Goal: Task Accomplishment & Management: Use online tool/utility

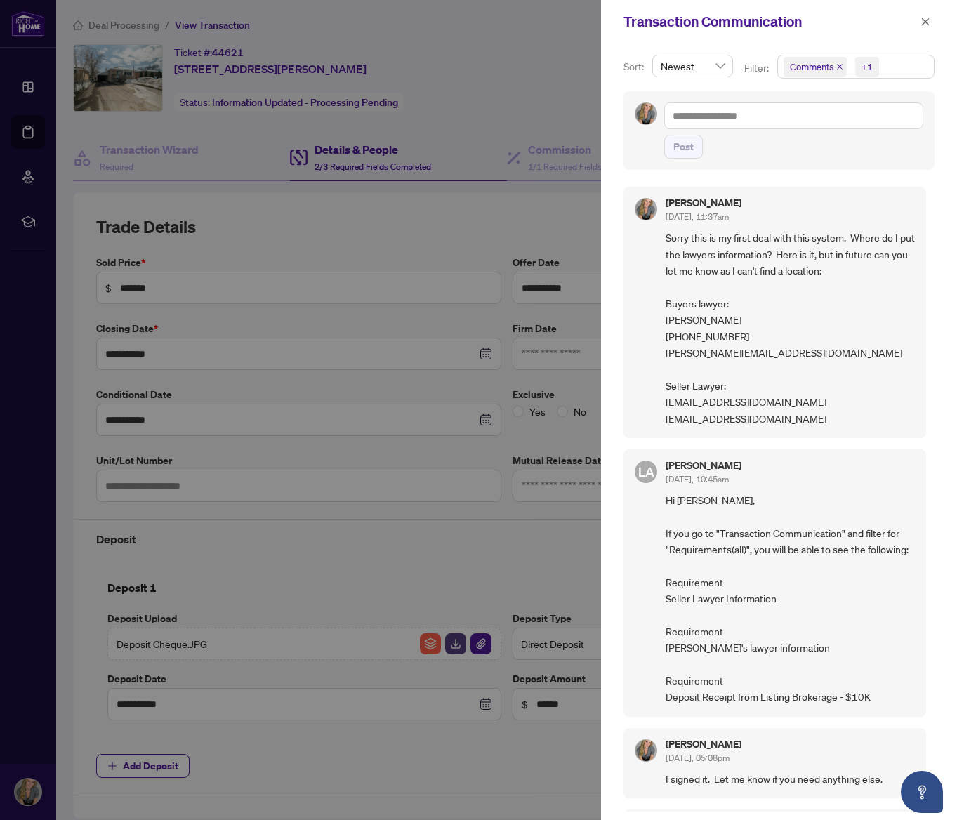
scroll to position [3, 0]
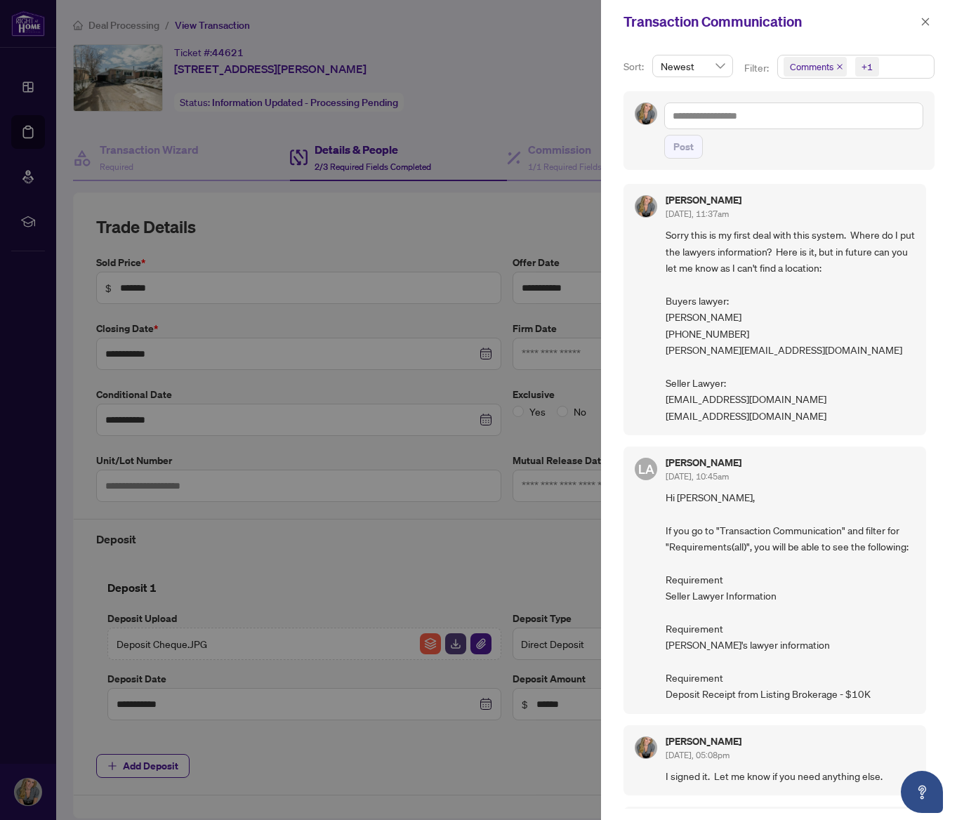
click at [836, 326] on span "Sorry this is my first deal with this system. Where do I put the lawyers inform…" at bounding box center [790, 325] width 249 height 197
click at [809, 29] on div "Transaction Communication" at bounding box center [769, 21] width 293 height 21
click at [923, 22] on icon "close" at bounding box center [925, 22] width 10 height 10
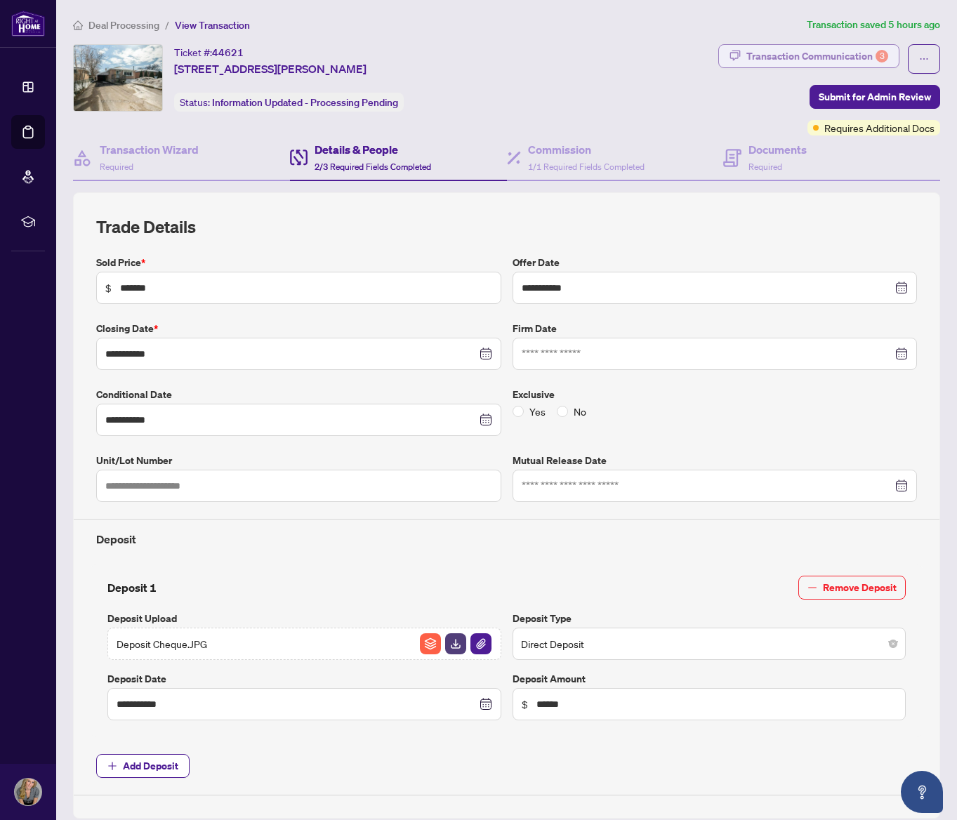
click at [770, 55] on div "Transaction Communication 3" at bounding box center [817, 56] width 142 height 22
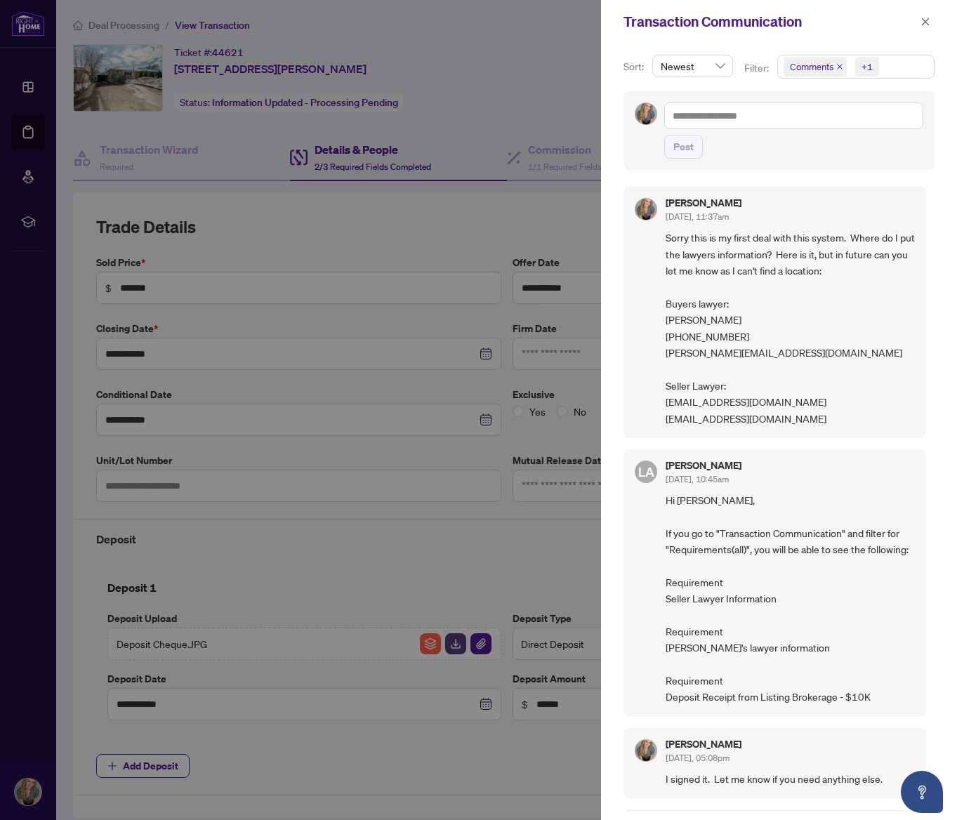
scroll to position [0, 0]
click at [922, 21] on icon "close" at bounding box center [925, 22] width 10 height 10
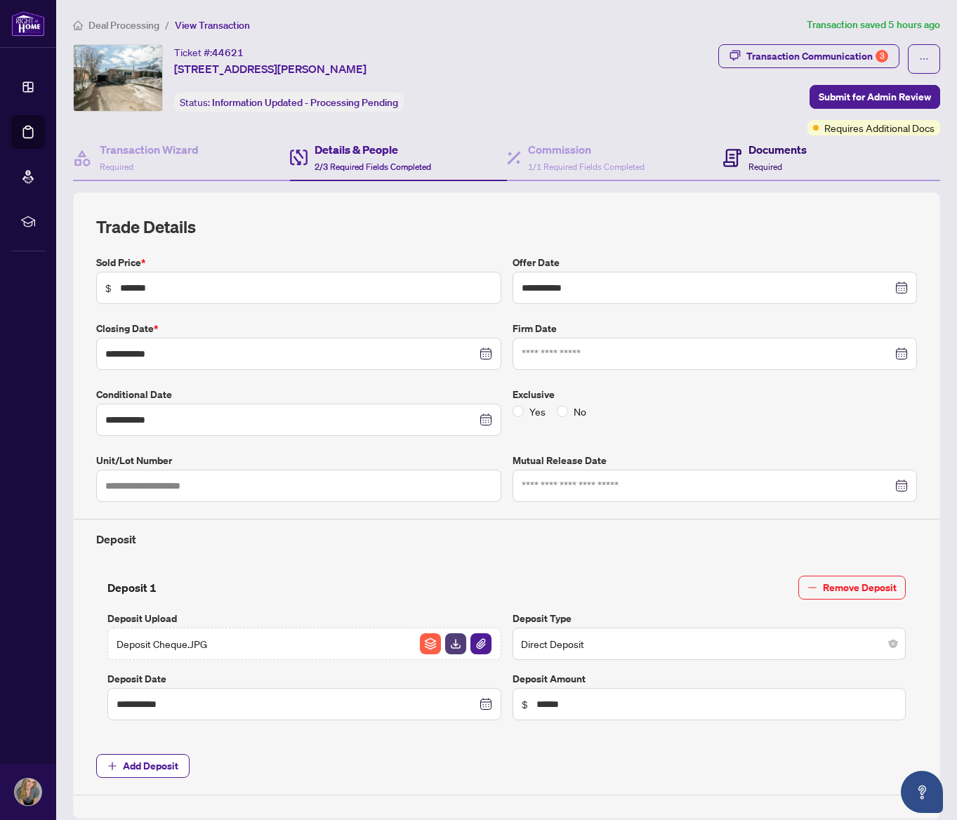
click at [755, 171] on span "Required" at bounding box center [765, 166] width 34 height 11
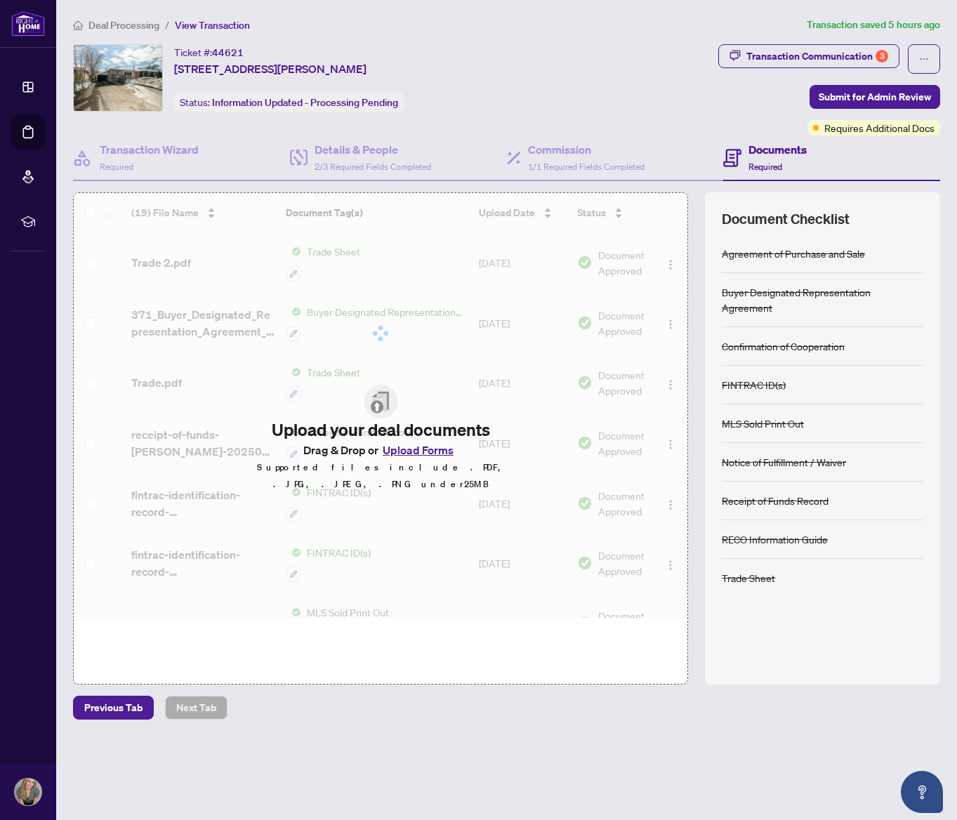
click at [761, 150] on h4 "Documents" at bounding box center [777, 149] width 58 height 17
click at [729, 161] on icon at bounding box center [732, 158] width 18 height 18
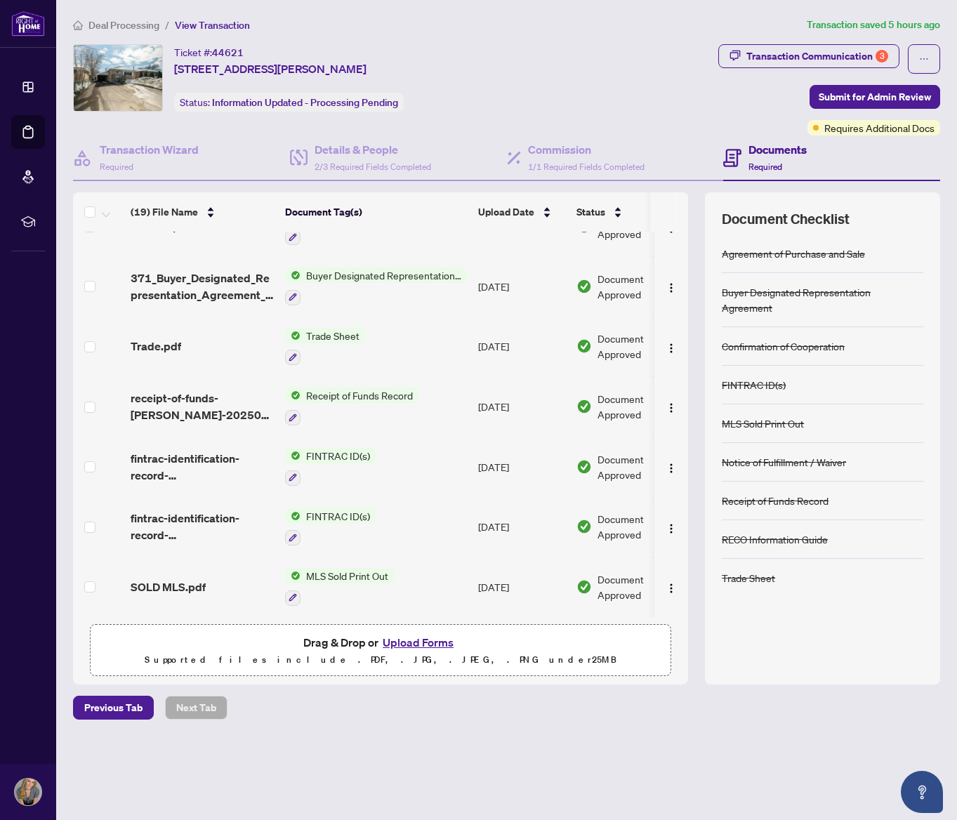
scroll to position [41, 0]
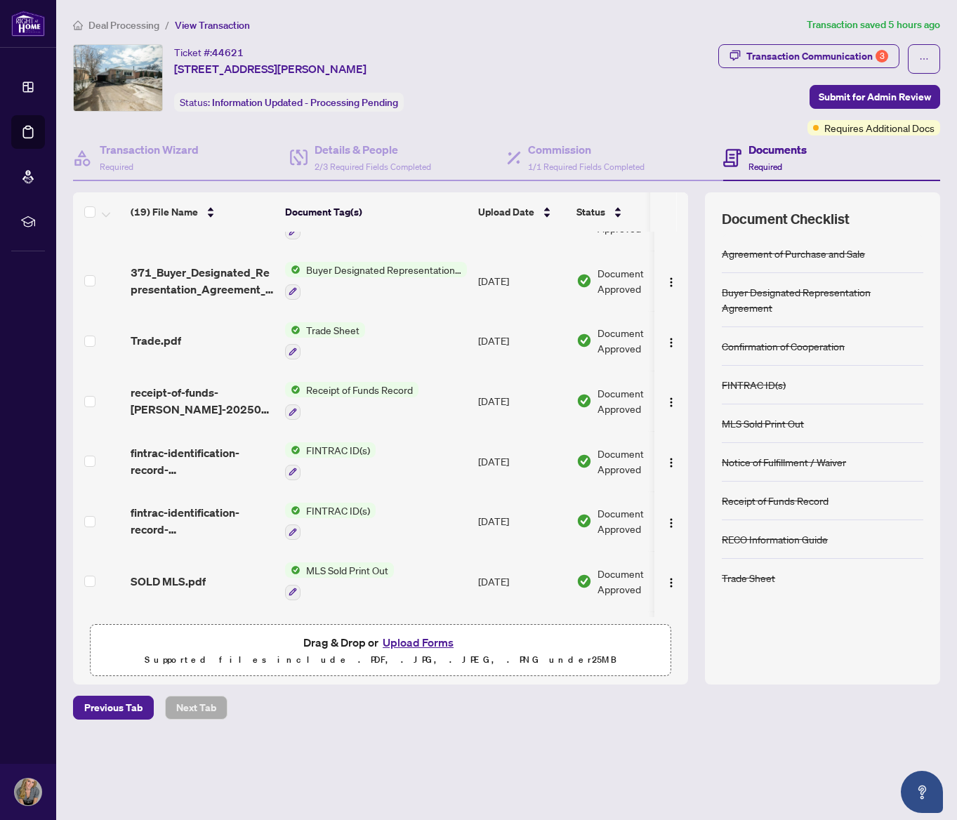
click at [338, 388] on span "Receipt of Funds Record" at bounding box center [359, 389] width 118 height 15
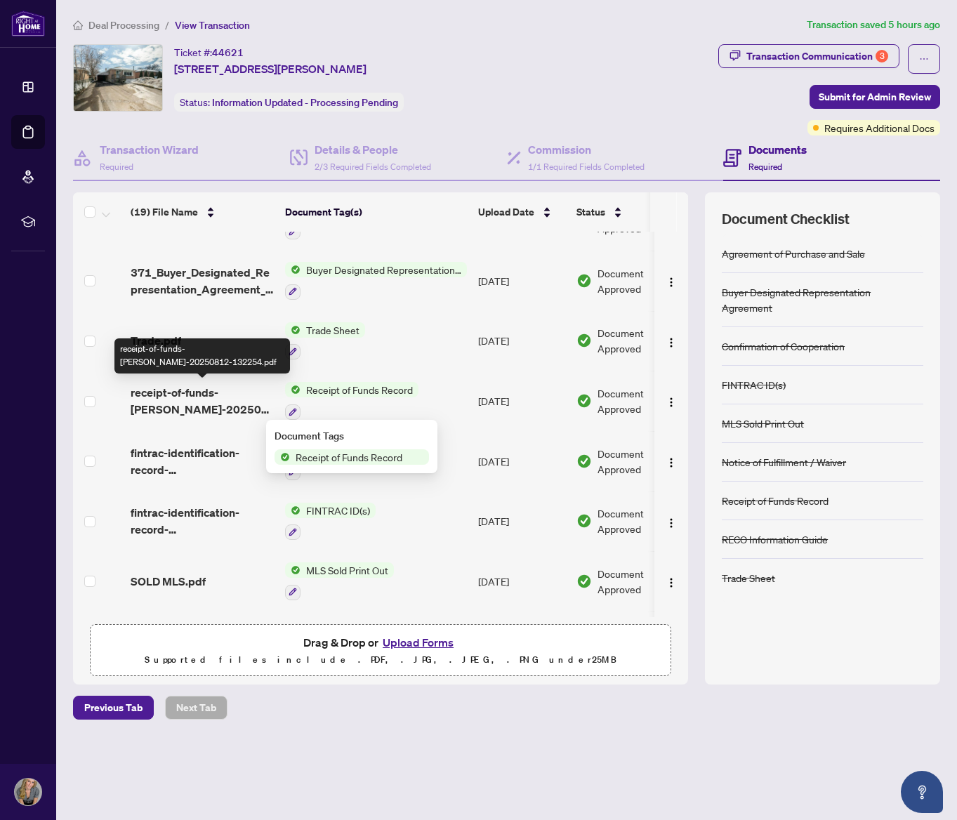
click at [190, 395] on span "receipt-of-funds-[PERSON_NAME]-20250812-132254.pdf" at bounding box center [202, 401] width 143 height 34
